Goal: Information Seeking & Learning: Check status

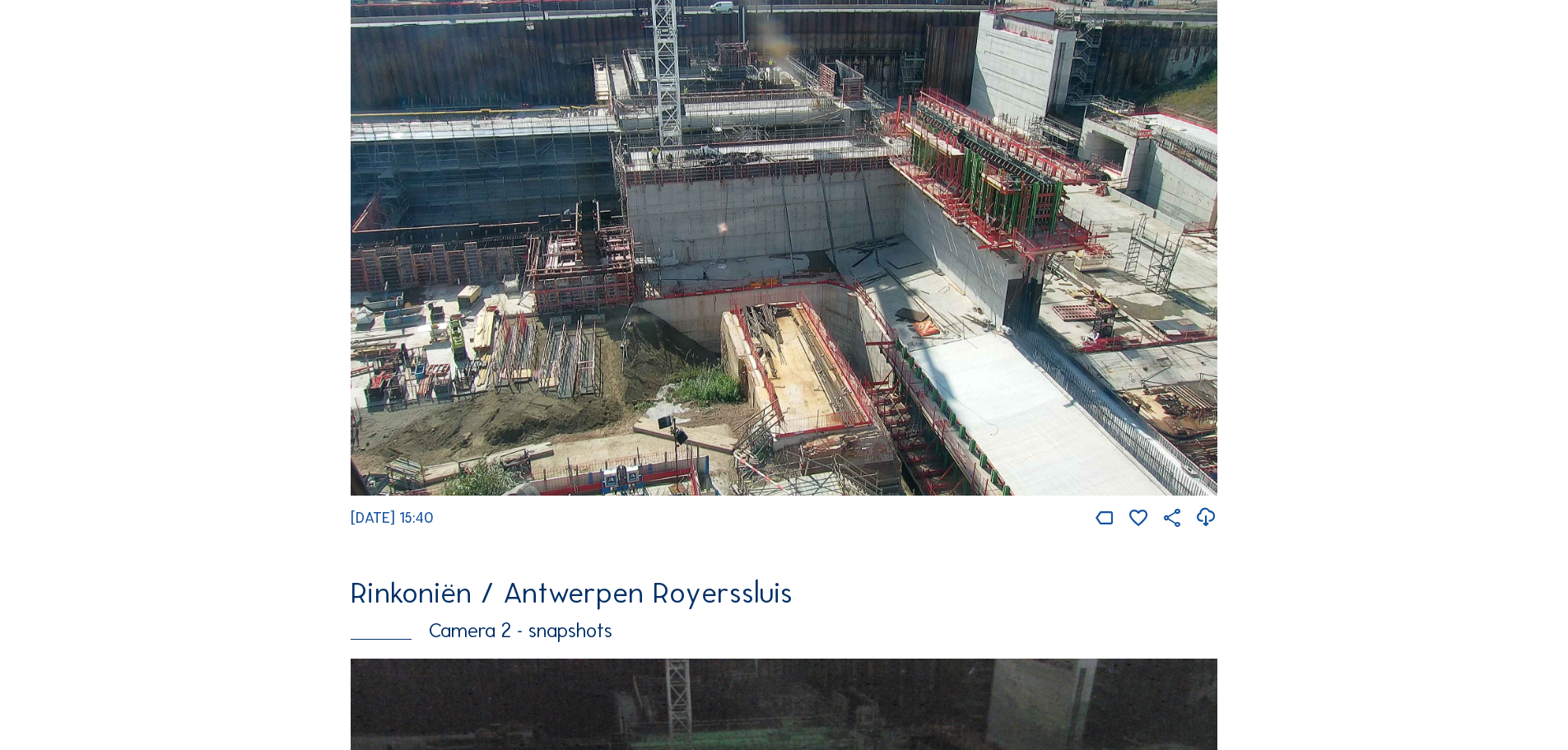
scroll to position [247, 0]
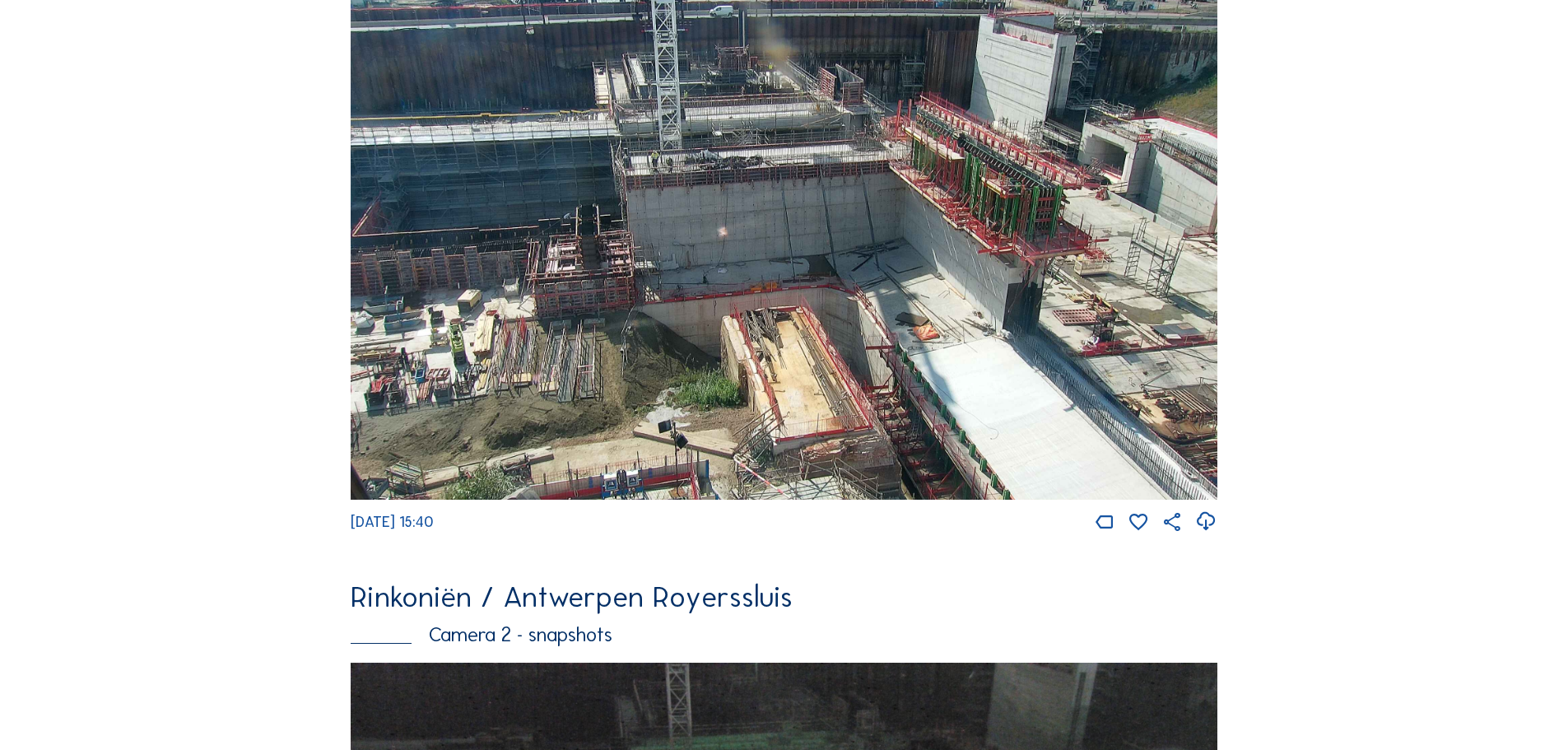
click at [977, 351] on img at bounding box center [784, 245] width 867 height 508
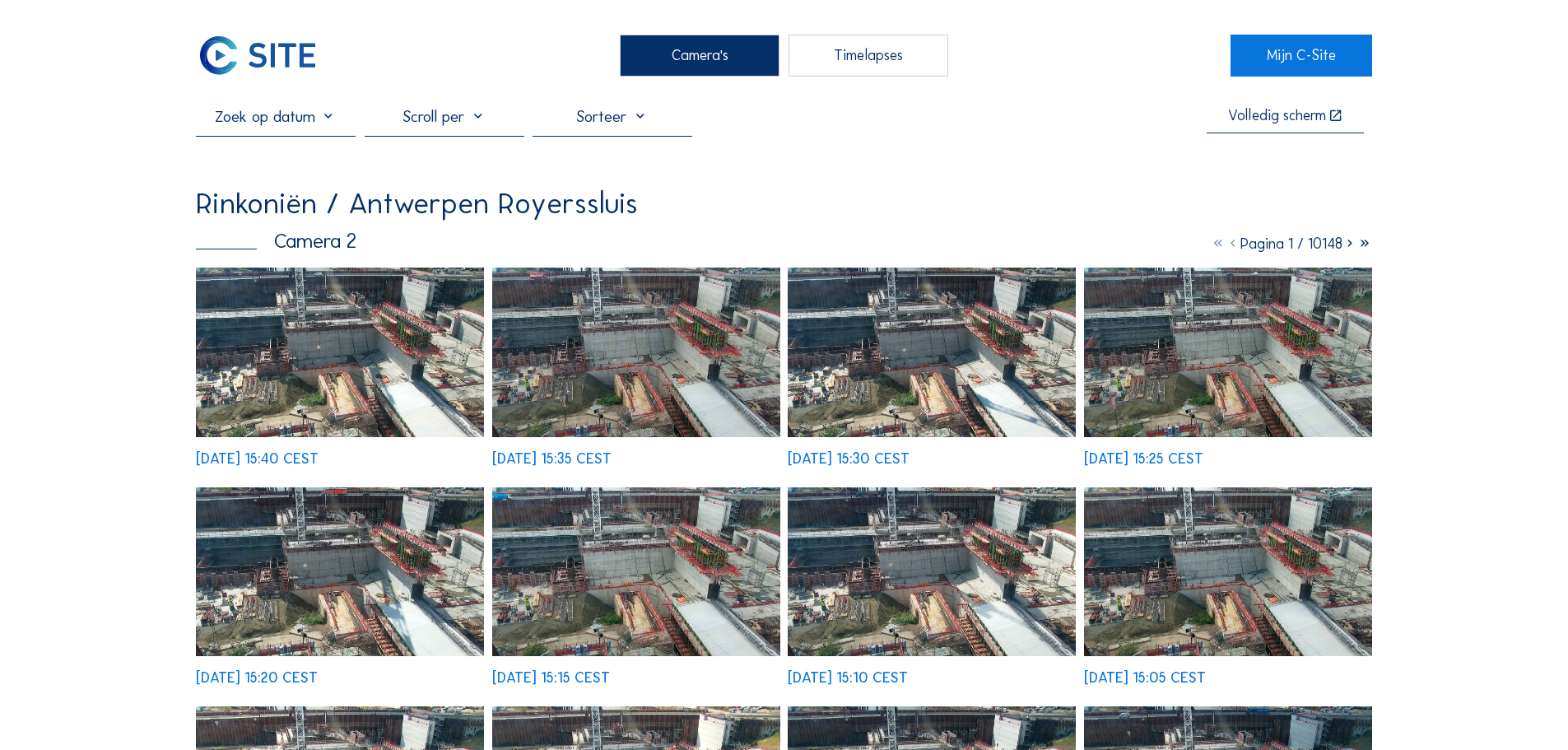
click at [433, 366] on img at bounding box center [340, 352] width 289 height 169
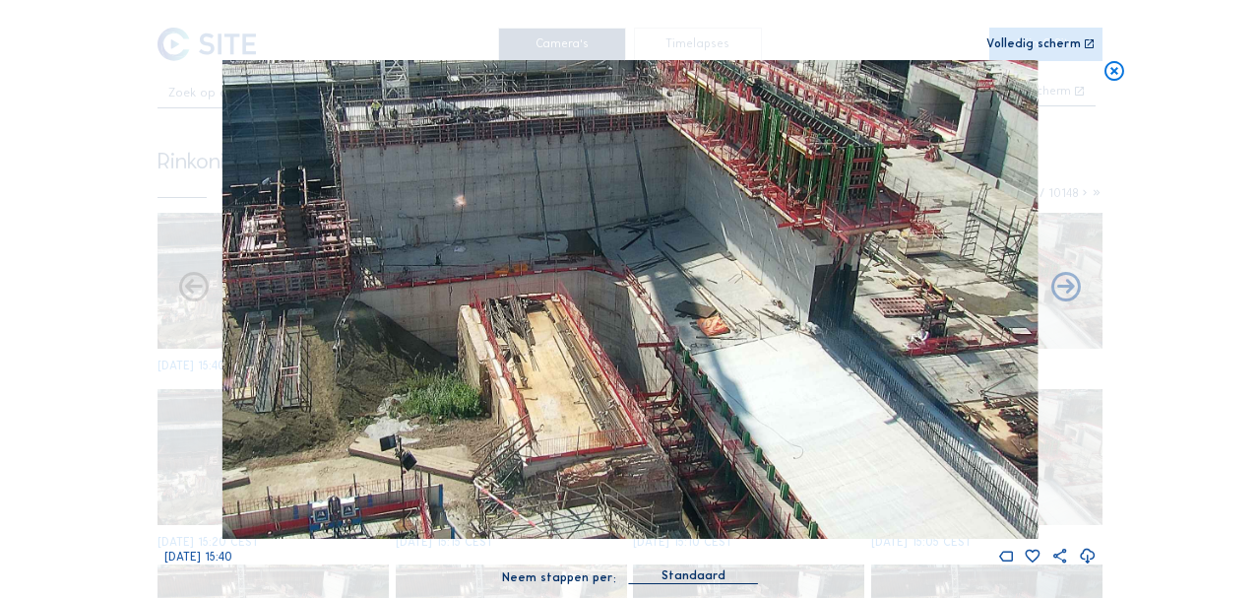
drag, startPoint x: 935, startPoint y: 456, endPoint x: 838, endPoint y: 320, distance: 167.2
click at [838, 321] on img at bounding box center [629, 299] width 815 height 478
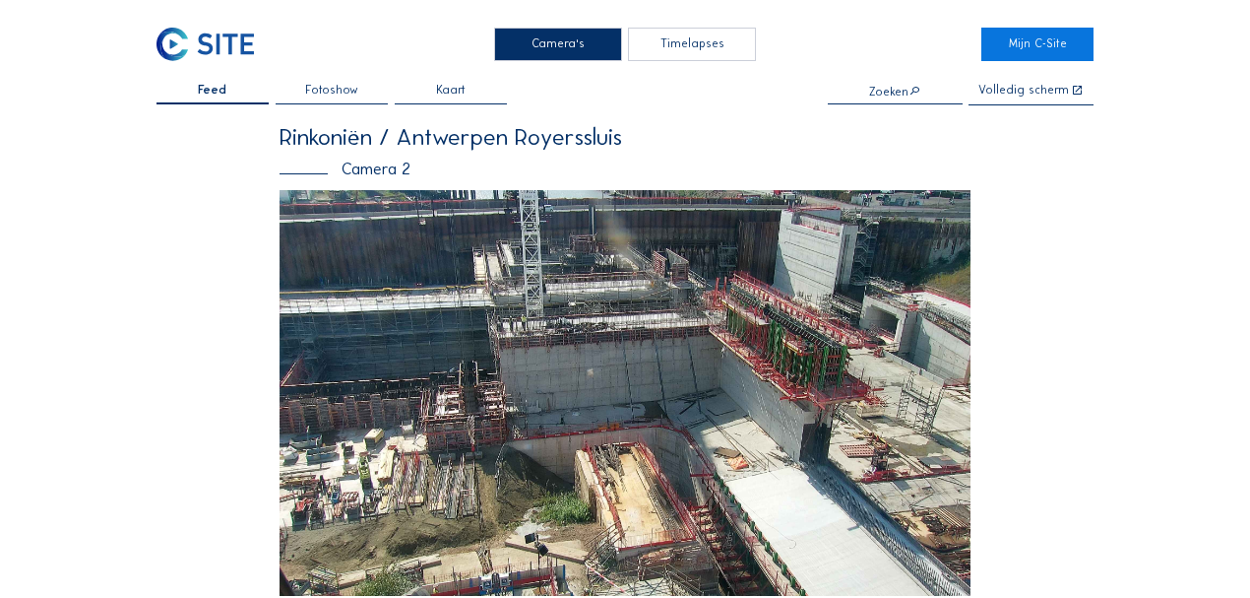
click at [526, 374] on img at bounding box center [625, 393] width 691 height 406
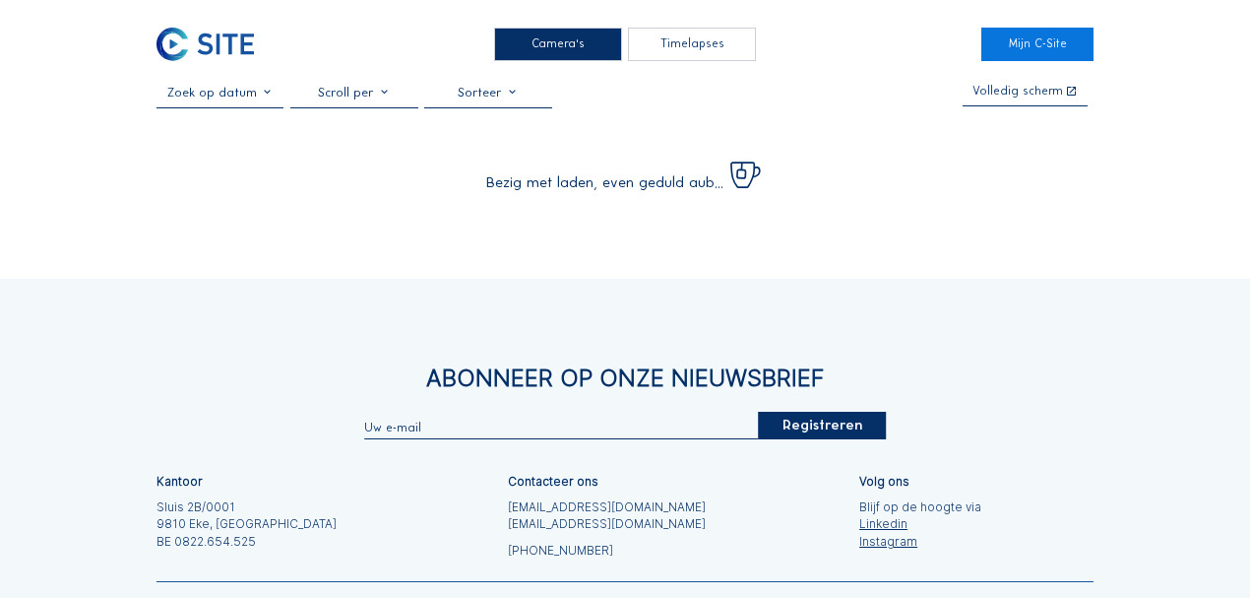
click at [260, 99] on input "text" at bounding box center [221, 92] width 128 height 15
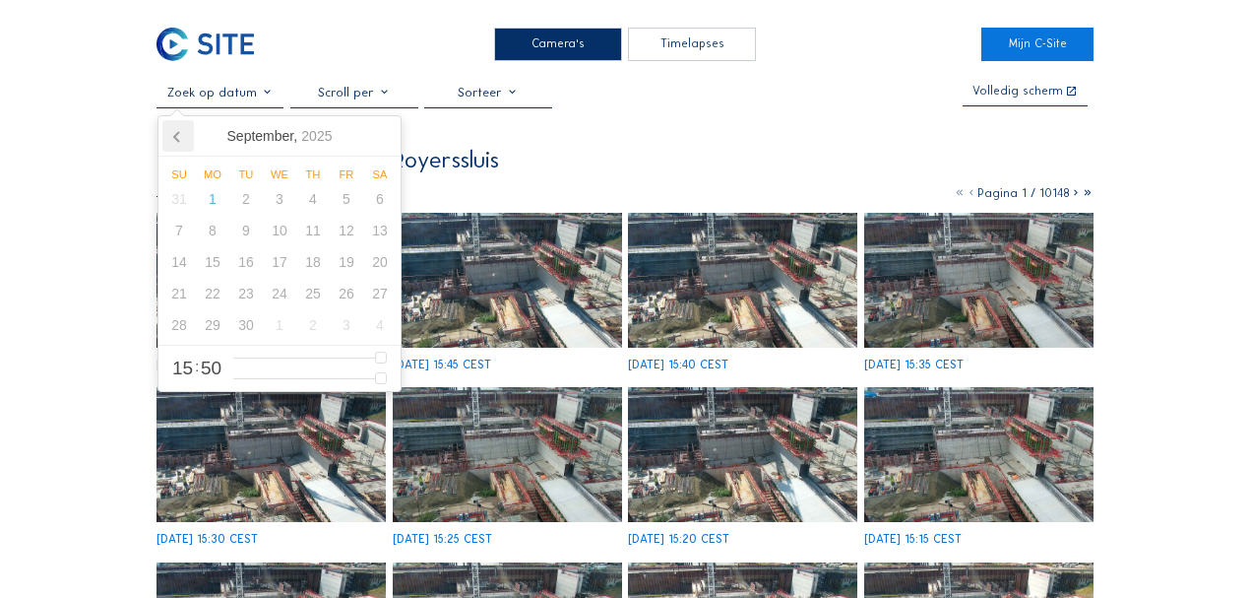
click at [179, 132] on icon at bounding box center [176, 137] width 5 height 10
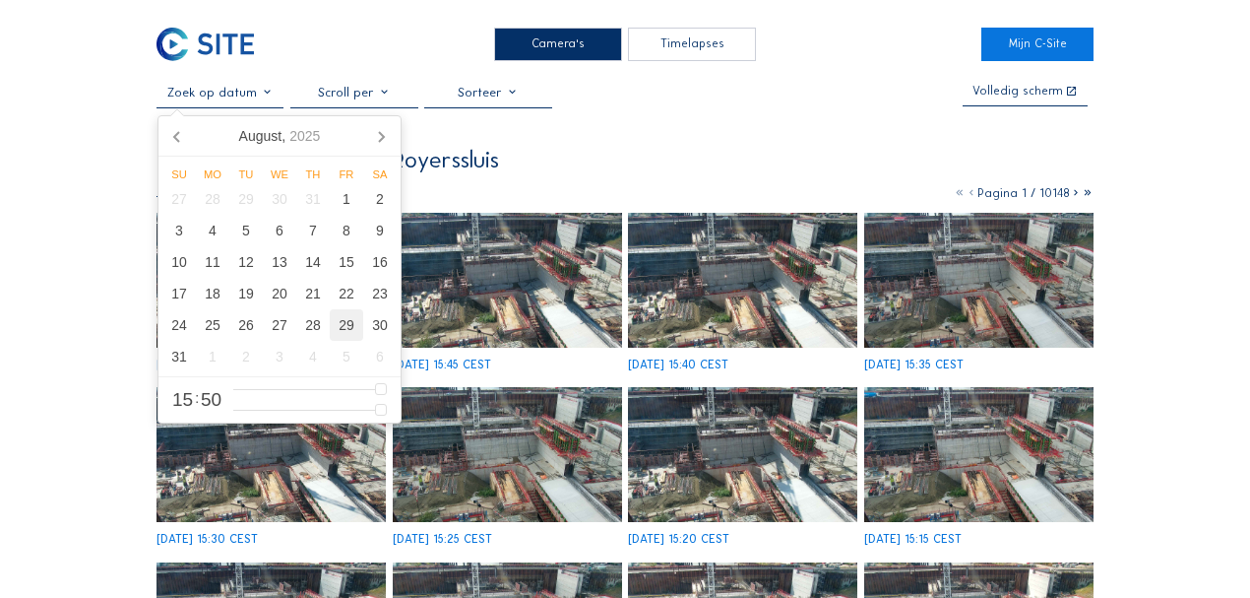
click at [342, 329] on div "29" at bounding box center [346, 325] width 33 height 32
type input "[DATE] 14:50"
type input "14"
type input "[DATE] 13:50"
type input "13"
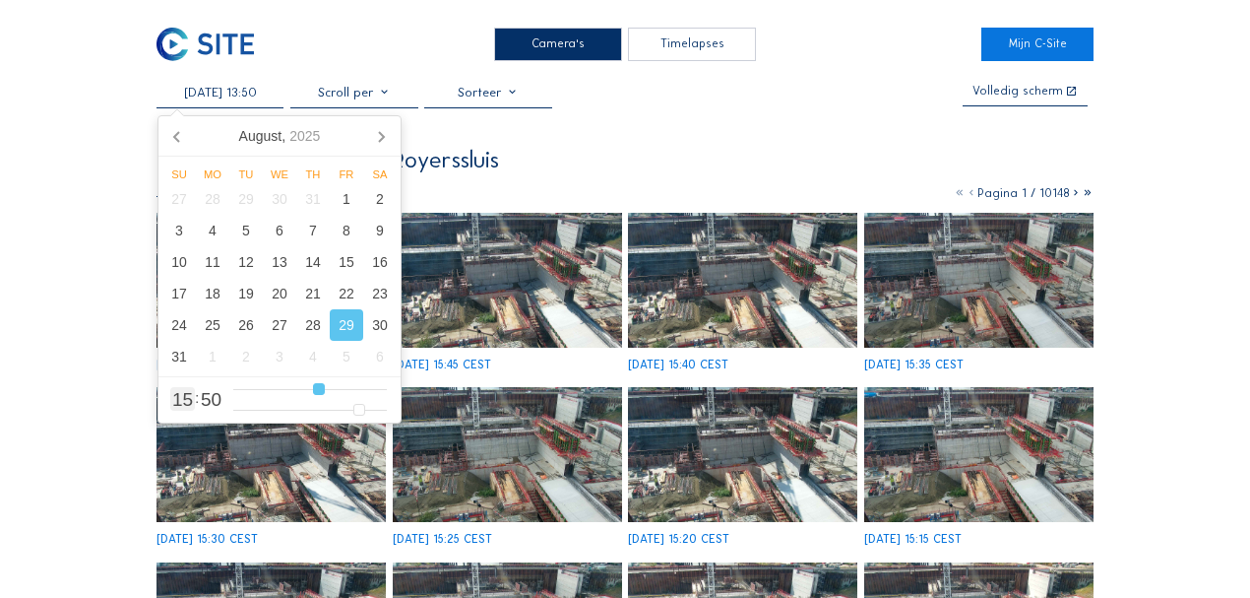
type input "[DATE] 12:50"
drag, startPoint x: 327, startPoint y: 391, endPoint x: 311, endPoint y: 386, distance: 16.5
type input "12"
click at [311, 386] on input "range" at bounding box center [310, 389] width 154 height 17
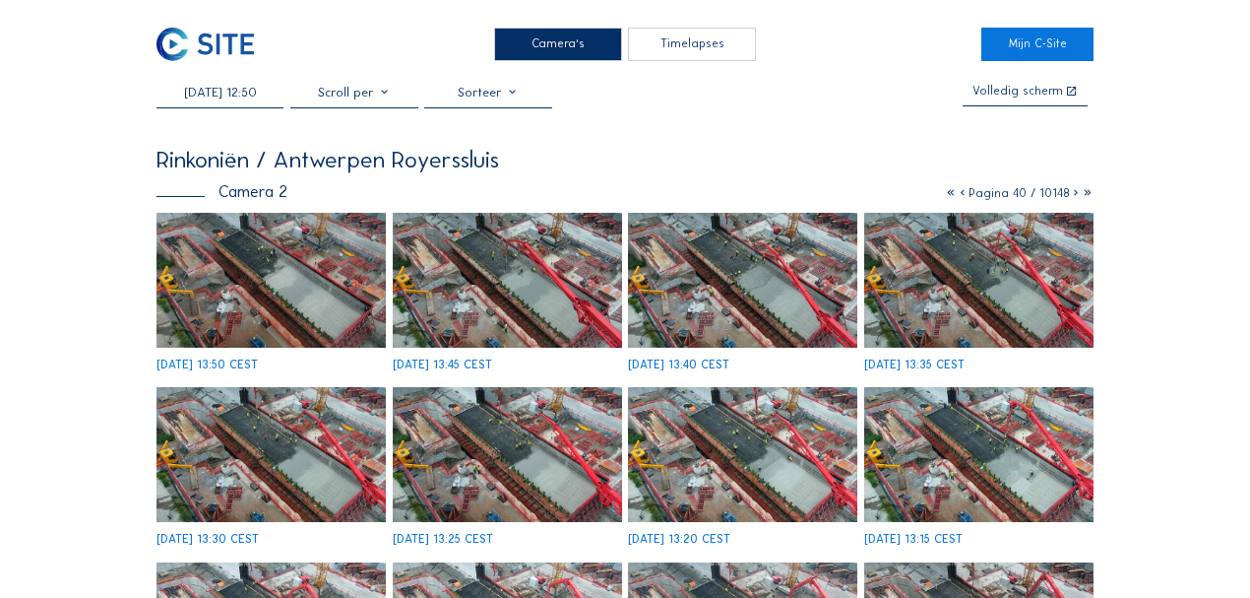
click at [289, 284] on img at bounding box center [271, 280] width 229 height 135
